Goal: Navigation & Orientation: Find specific page/section

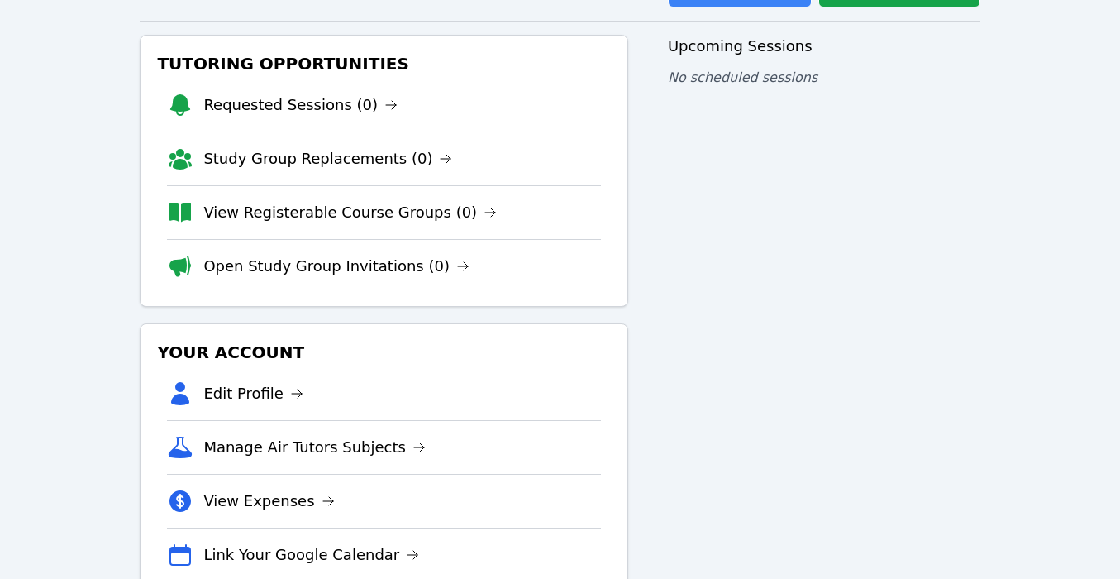
scroll to position [160, 0]
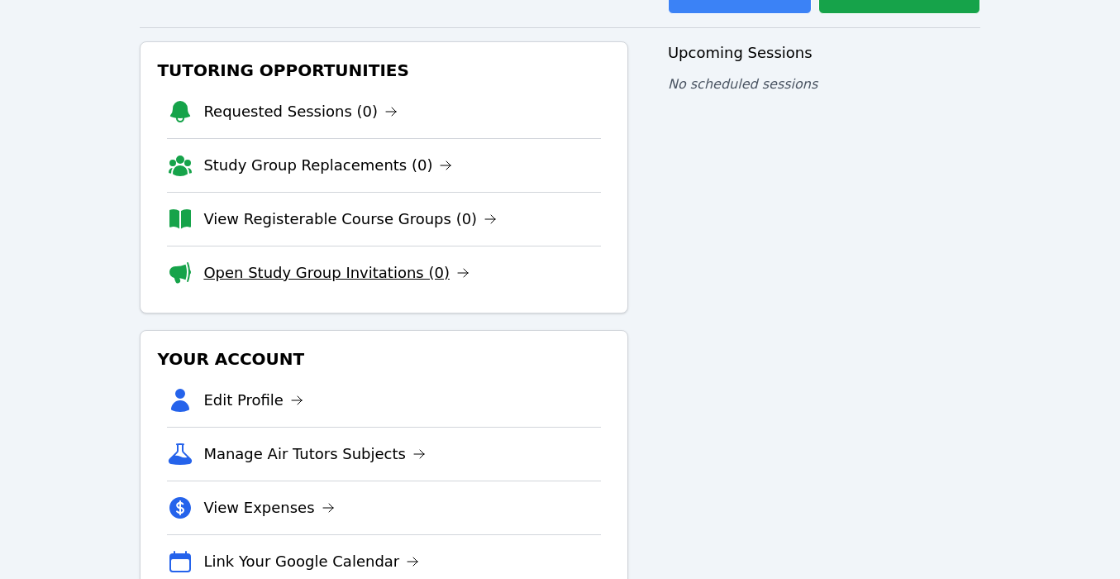
click at [413, 273] on link "Open Study Group Invitations (0)" at bounding box center [336, 272] width 266 height 23
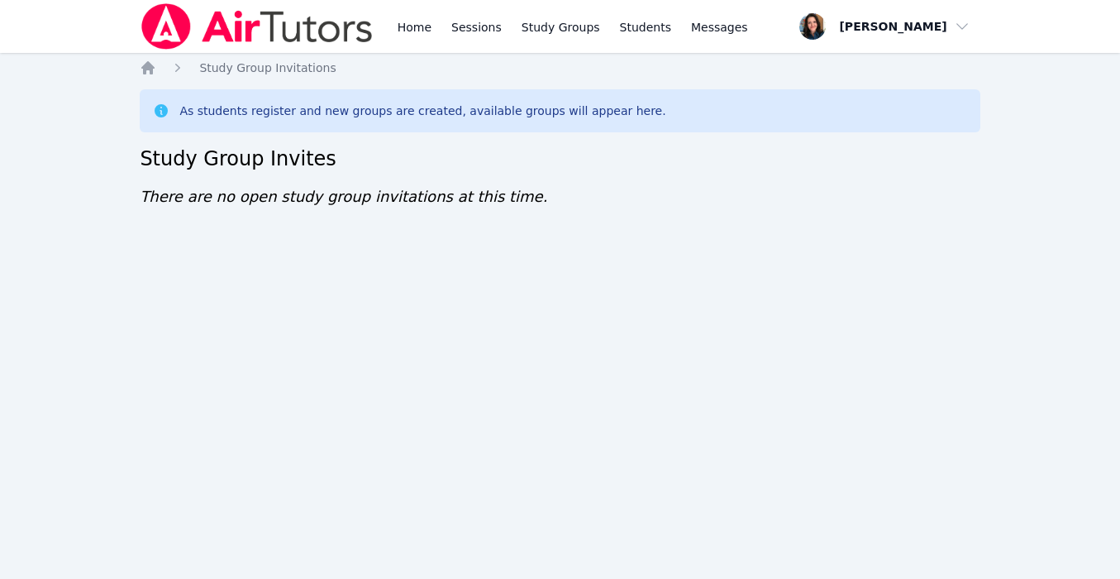
scroll to position [160, 0]
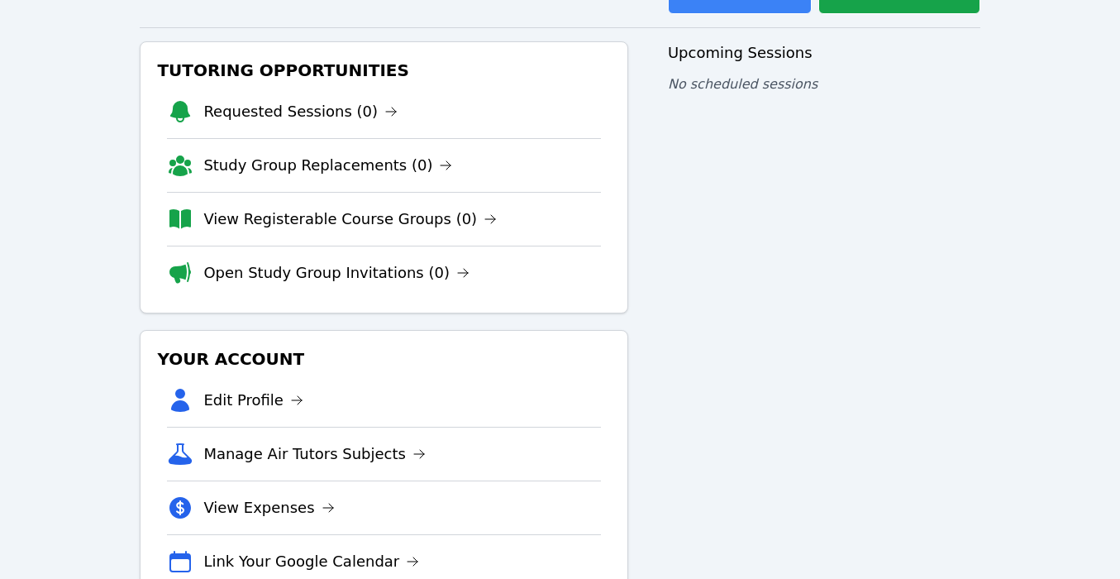
click at [417, 205] on li "View Registerable Course Groups (0)" at bounding box center [384, 219] width 434 height 54
click at [421, 219] on link "View Registerable Course Groups (0)" at bounding box center [349, 218] width 293 height 23
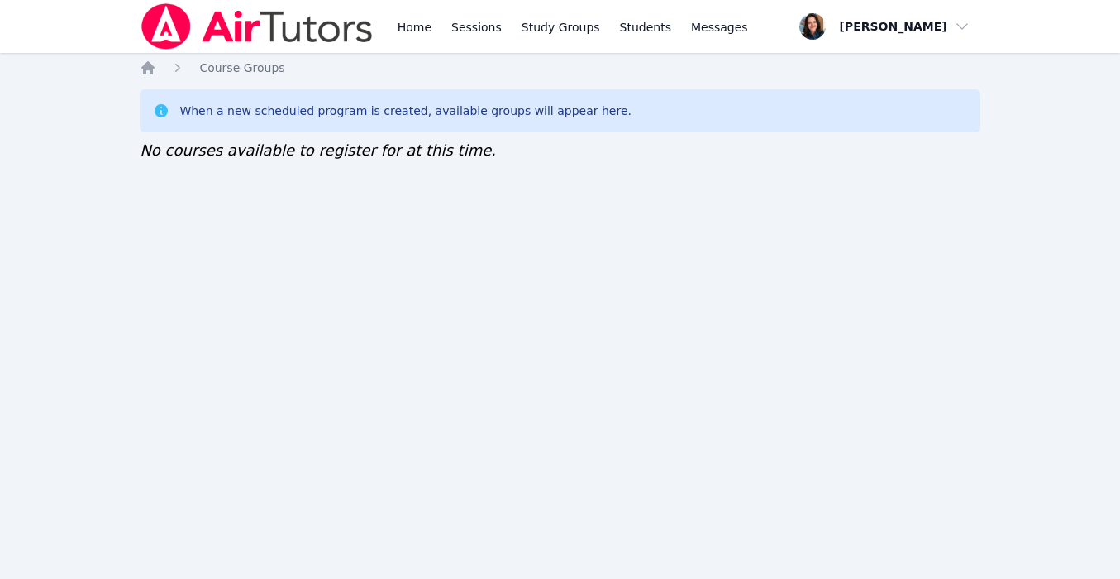
scroll to position [160, 0]
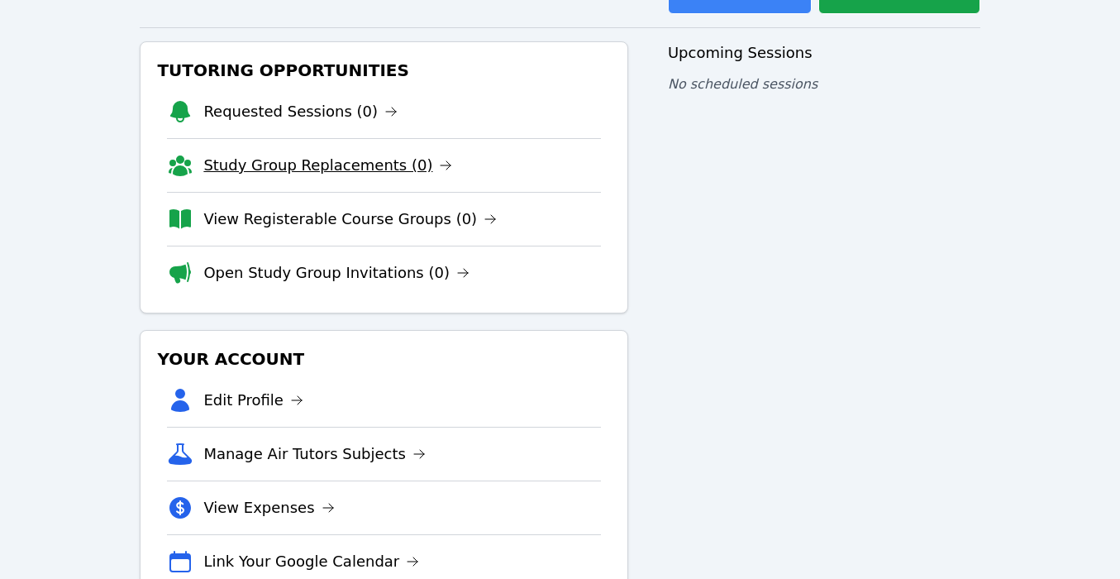
click at [306, 172] on link "Study Group Replacements (0)" at bounding box center [327, 165] width 249 height 23
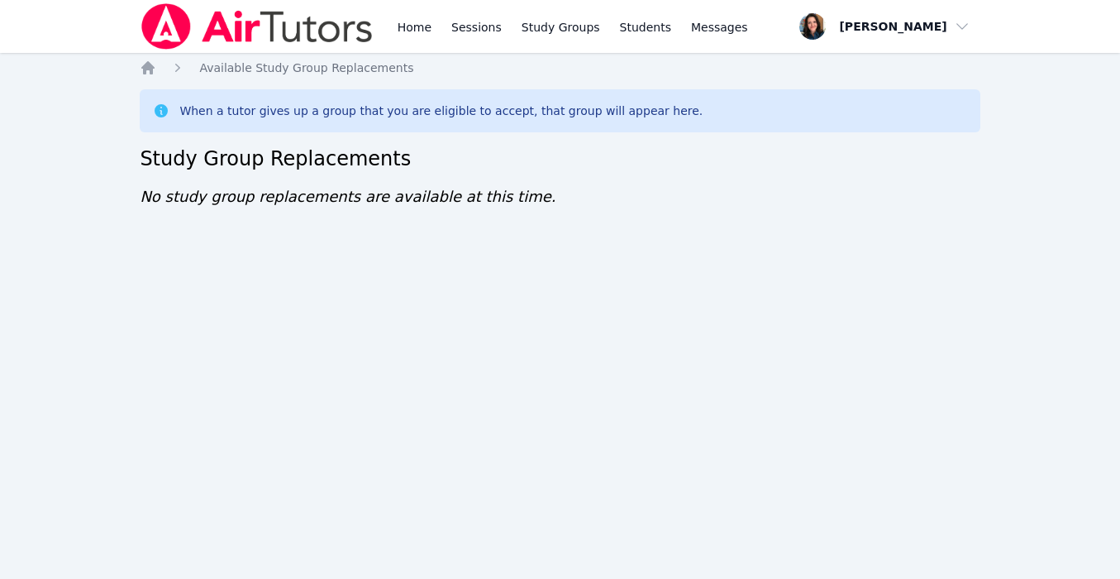
scroll to position [160, 0]
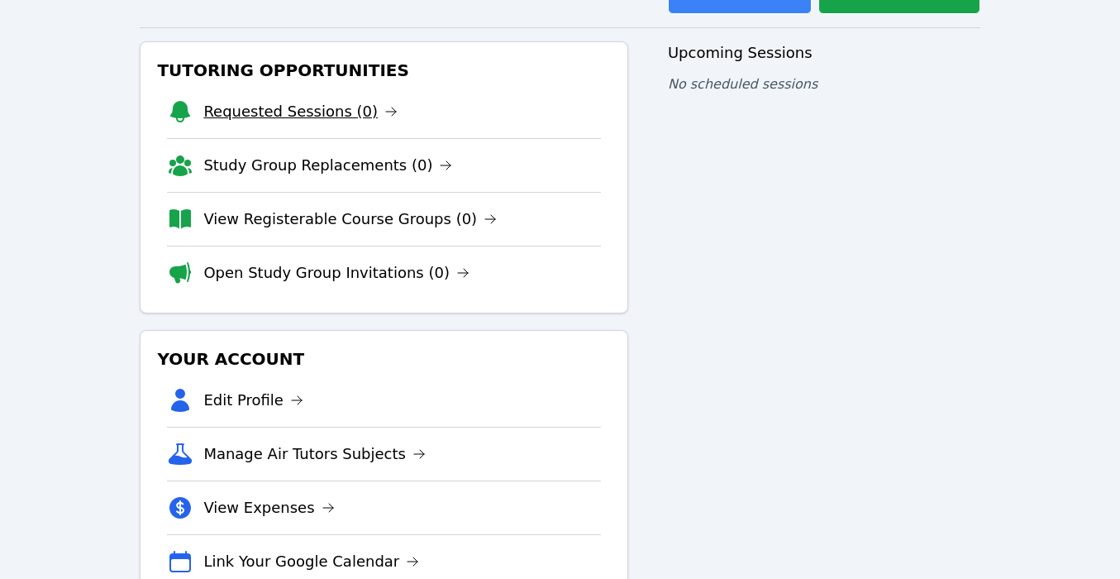
click at [284, 113] on link "Requested Sessions (0)" at bounding box center [300, 111] width 194 height 23
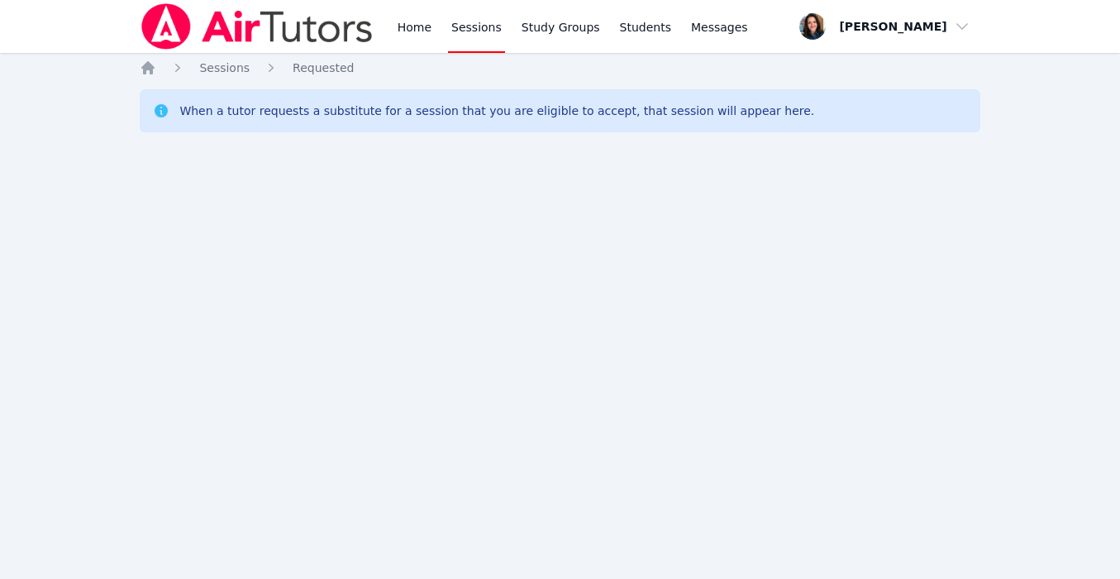
scroll to position [160, 0]
